Goal: Find contact information: Obtain details needed to contact an individual or organization

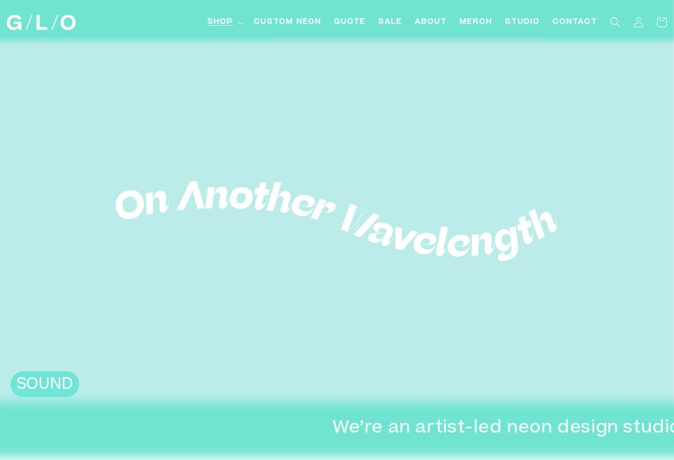
click at [237, 23] on summary "Shop" at bounding box center [224, 23] width 46 height 24
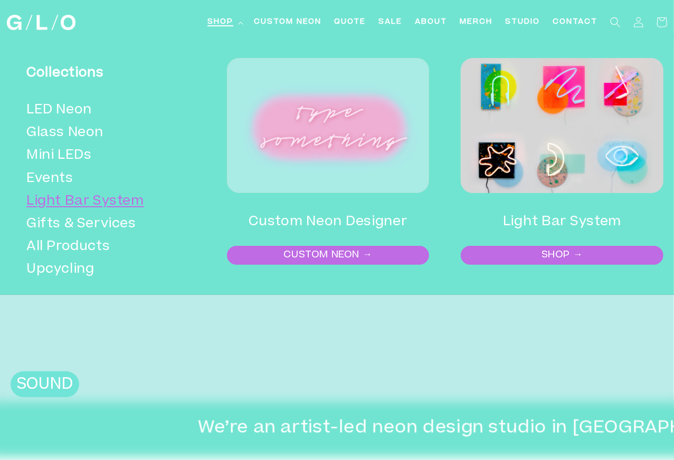
click at [91, 196] on link "Light Bar System" at bounding box center [108, 202] width 164 height 23
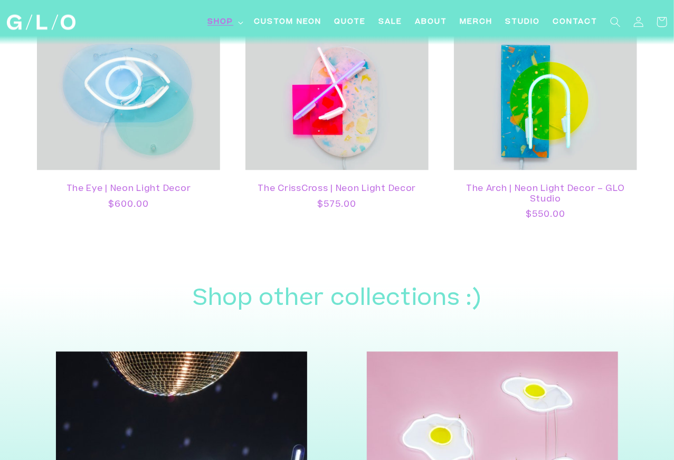
scroll to position [875, 0]
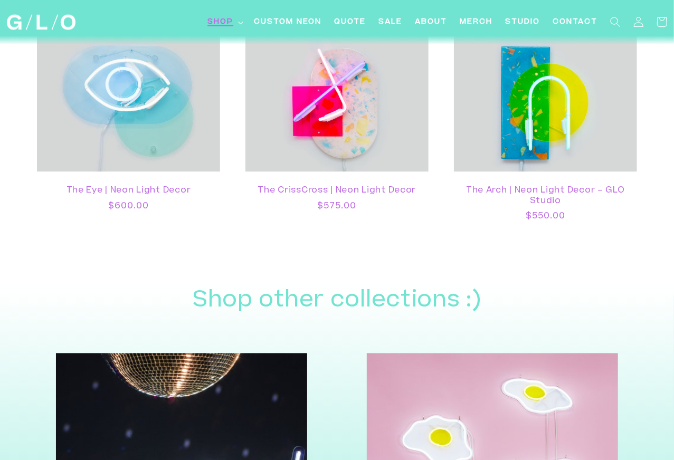
click at [225, 21] on span "Shop" at bounding box center [221, 22] width 26 height 11
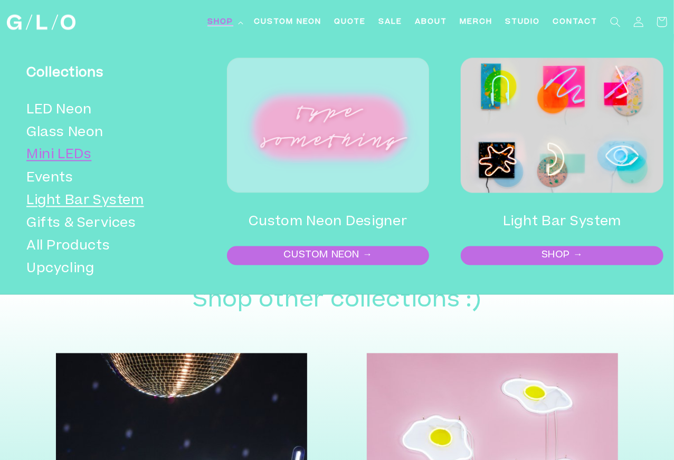
click at [72, 157] on link "Mini LEDs" at bounding box center [108, 156] width 164 height 23
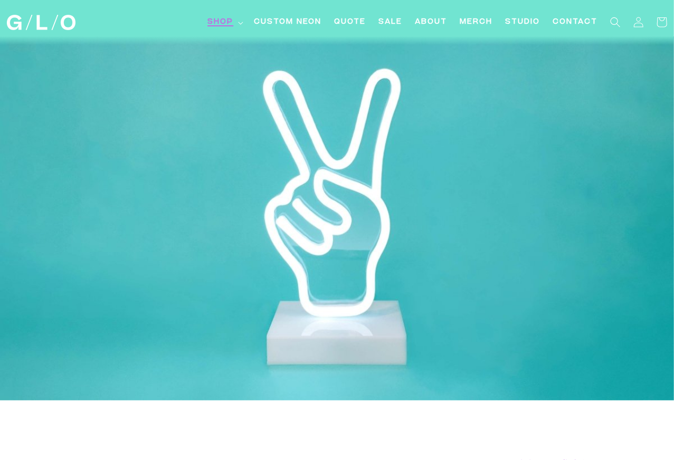
click at [219, 21] on span "Shop" at bounding box center [221, 22] width 26 height 11
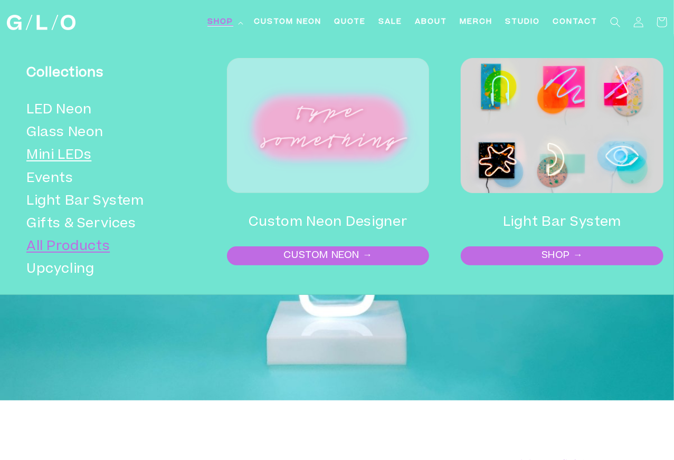
click at [64, 241] on link "All Products" at bounding box center [108, 247] width 164 height 23
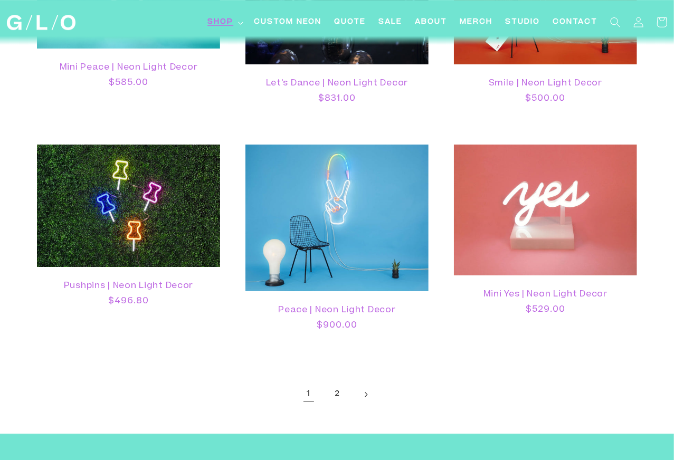
scroll to position [1795, 0]
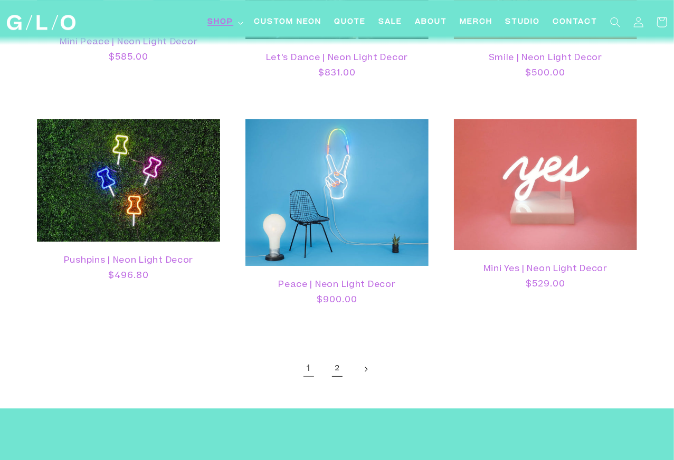
click at [335, 358] on link "2" at bounding box center [337, 369] width 23 height 23
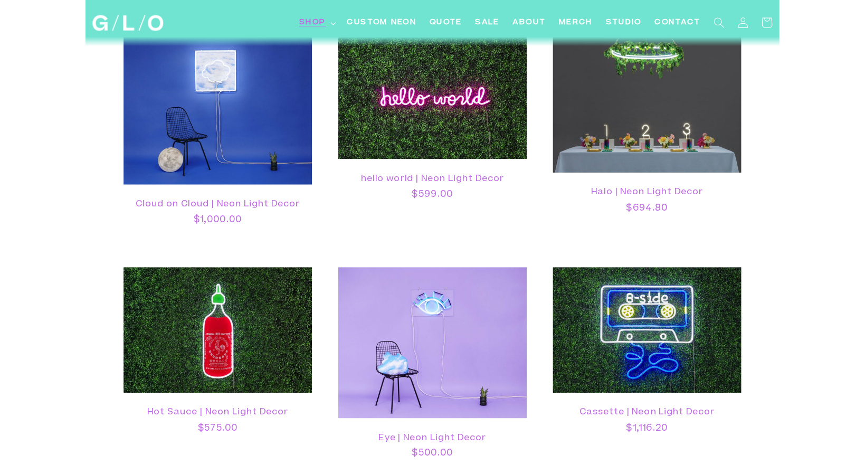
scroll to position [317, 0]
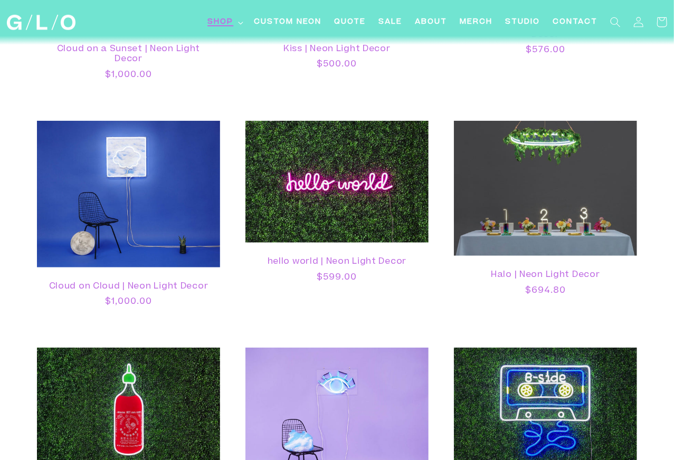
click at [223, 20] on span "Shop" at bounding box center [221, 22] width 26 height 11
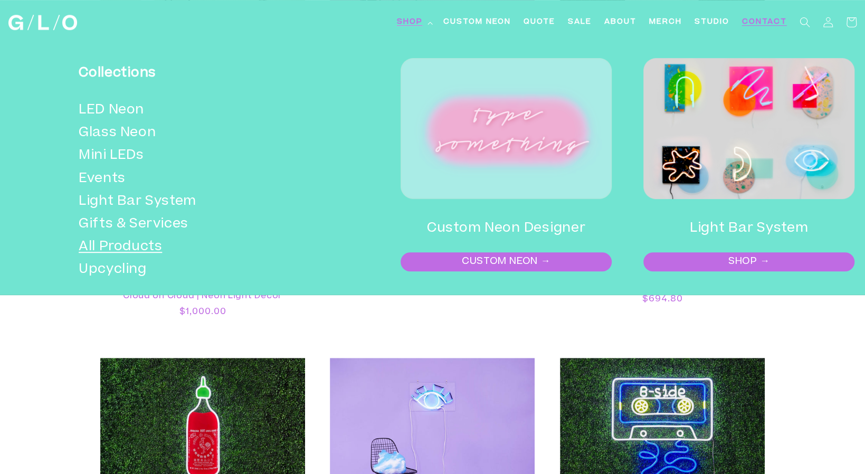
click at [674, 23] on span "Contact" at bounding box center [764, 22] width 45 height 11
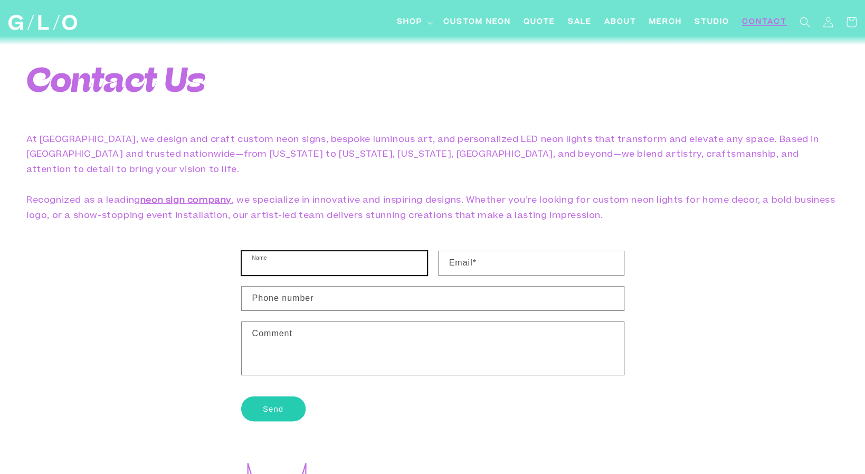
click at [293, 251] on input "Name" at bounding box center [334, 263] width 185 height 24
type input "Rainger [PERSON_NAME]"
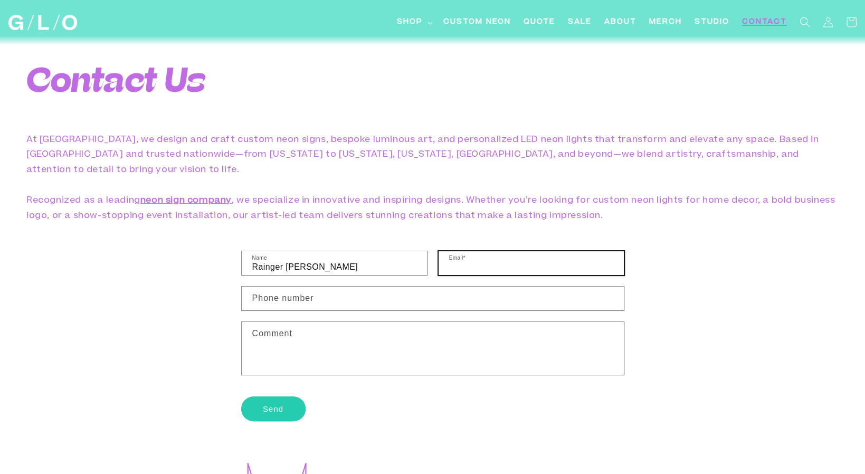
click at [493, 257] on input "Email *" at bounding box center [531, 263] width 185 height 24
type input "[EMAIL_ADDRESS][DOMAIN_NAME]"
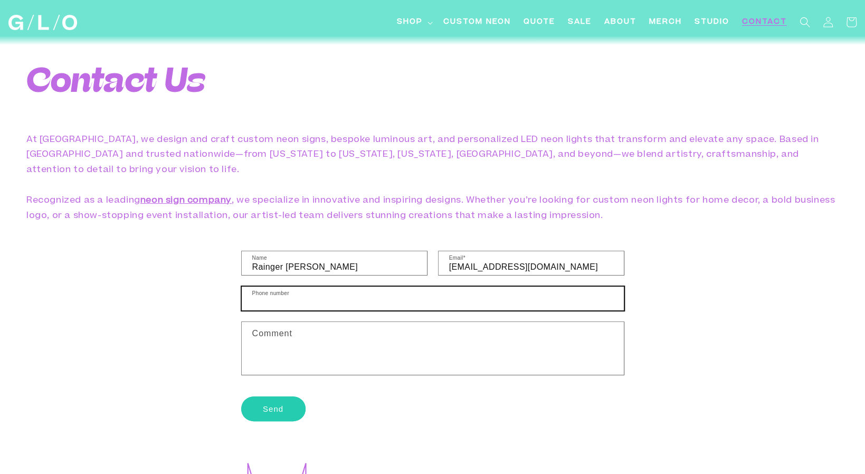
click at [407, 287] on input "Phone number" at bounding box center [433, 299] width 382 height 24
type input "8607983393"
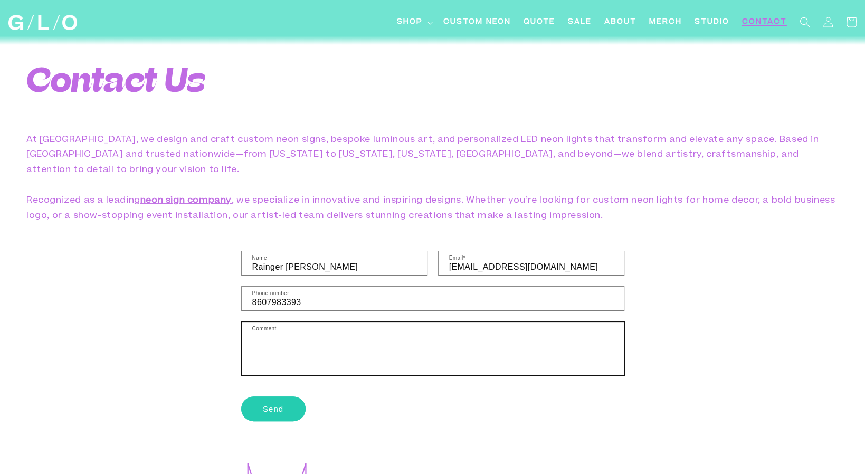
click at [354, 325] on textarea "Comment" at bounding box center [433, 348] width 382 height 53
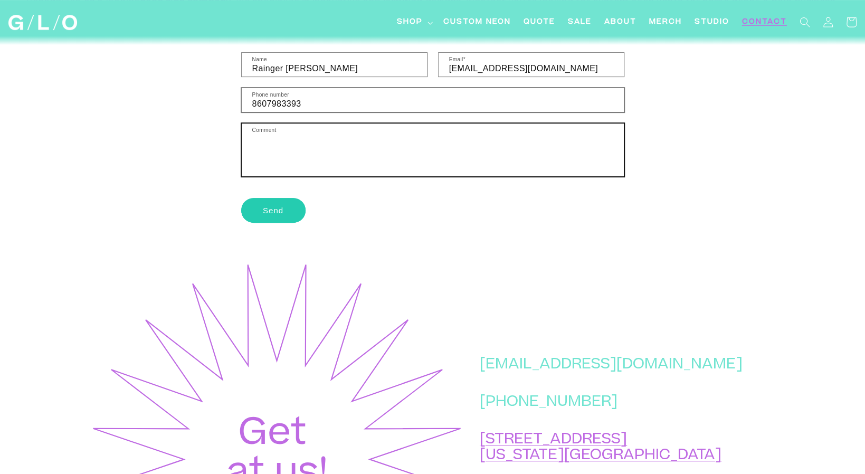
scroll to position [370, 0]
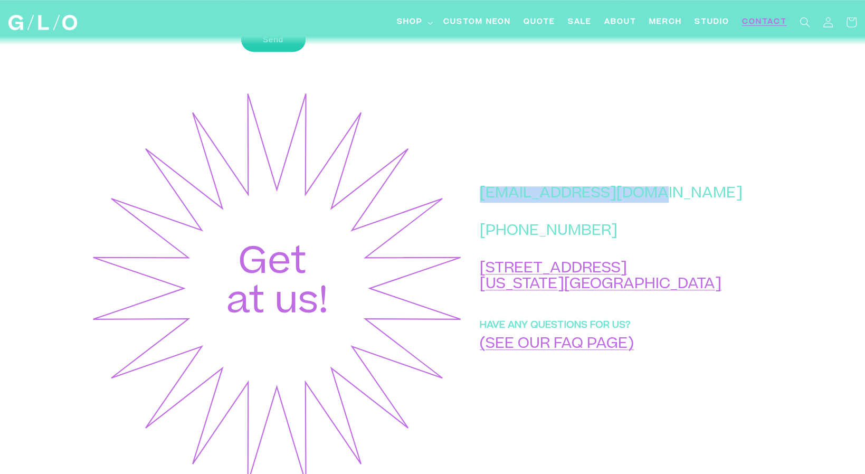
drag, startPoint x: 529, startPoint y: 199, endPoint x: 691, endPoint y: 204, distance: 162.7
click at [691, 203] on p "[EMAIL_ADDRESS][DOMAIN_NAME]" at bounding box center [611, 194] width 263 height 16
copy p "[EMAIL_ADDRESS][DOMAIN_NAME]"
